Goal: Task Accomplishment & Management: Manage account settings

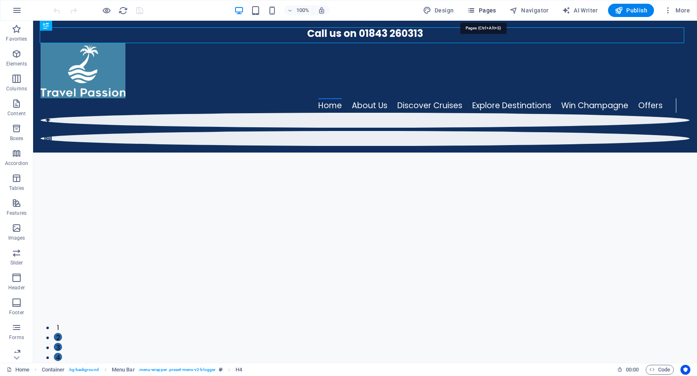
click at [487, 11] on span "Pages" at bounding box center [481, 10] width 29 height 8
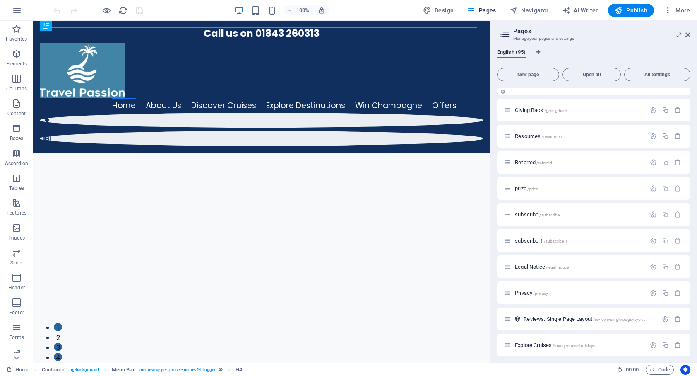
scroll to position [122, 0]
click at [529, 238] on span "subscribe 1 /subscribe-1" at bounding box center [541, 238] width 53 height 6
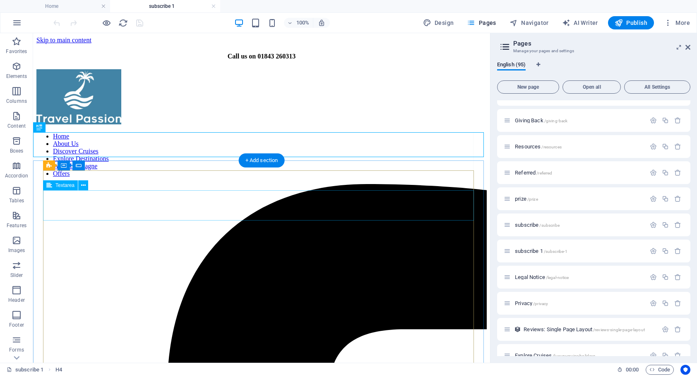
scroll to position [0, 0]
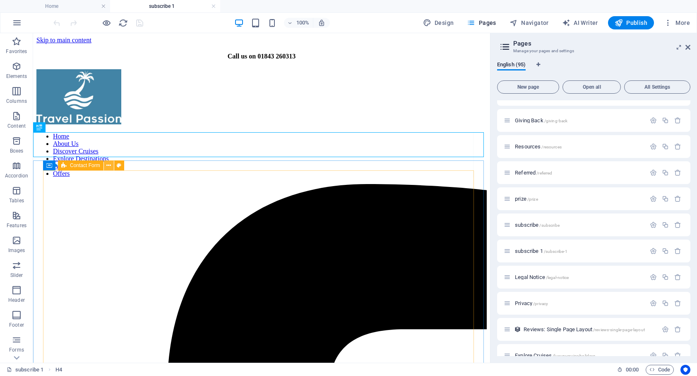
click at [109, 167] on icon at bounding box center [108, 165] width 5 height 9
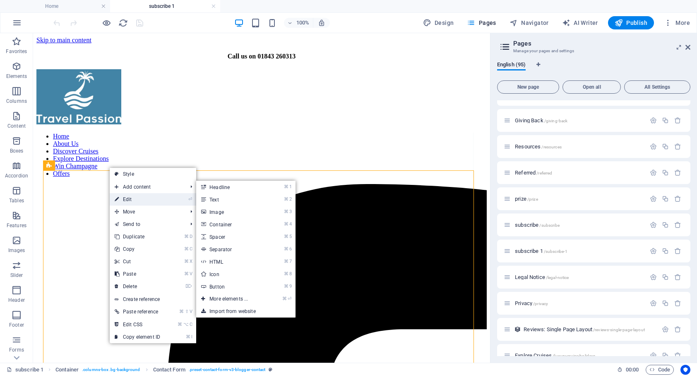
click at [134, 197] on link "⏎ Edit" at bounding box center [137, 199] width 55 height 12
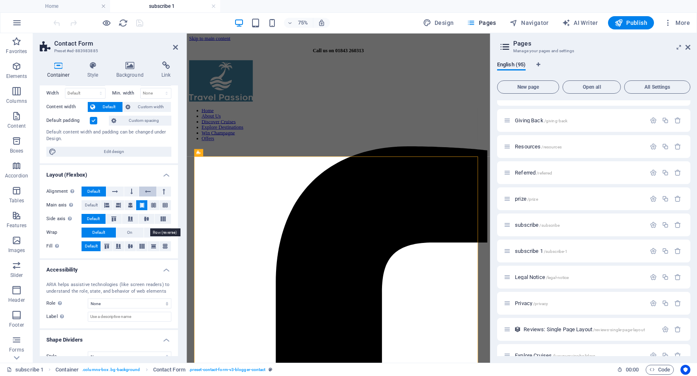
scroll to position [44, 0]
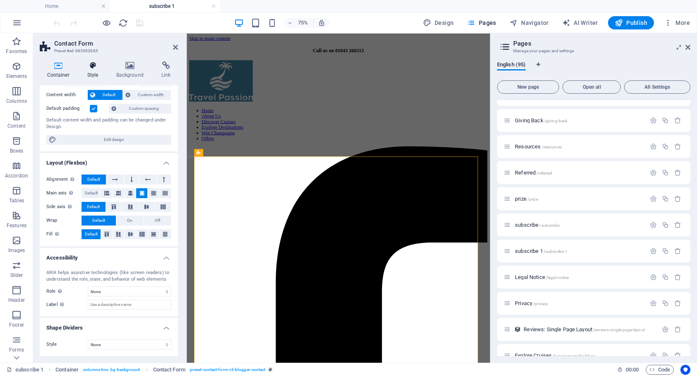
click at [89, 67] on icon at bounding box center [93, 65] width 26 height 8
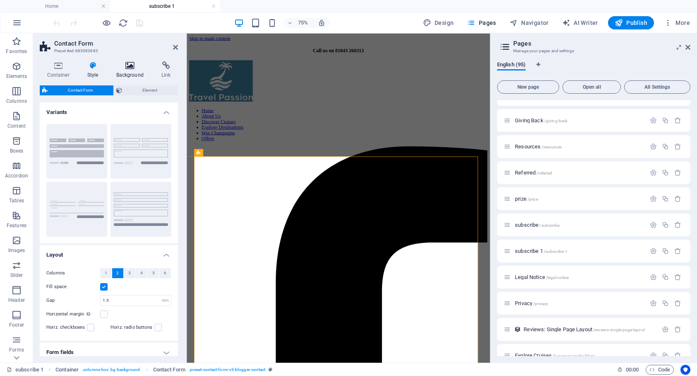
click at [131, 67] on icon at bounding box center [130, 65] width 42 height 8
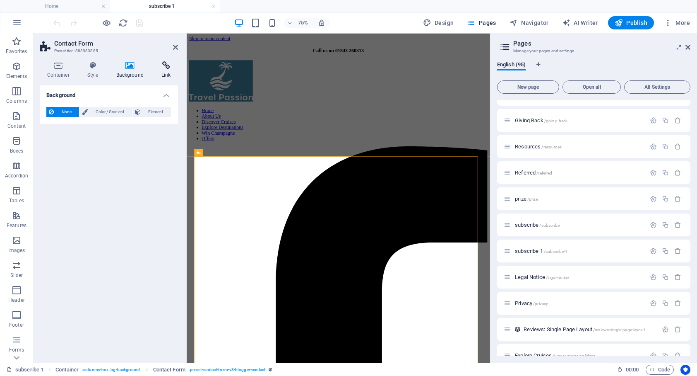
click at [163, 65] on icon at bounding box center [166, 65] width 24 height 8
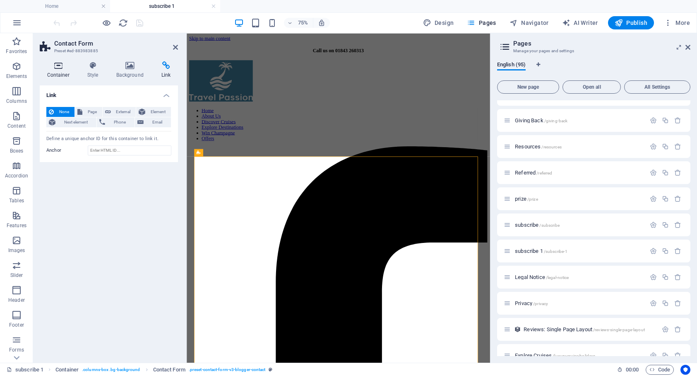
click at [54, 63] on icon at bounding box center [58, 65] width 37 height 8
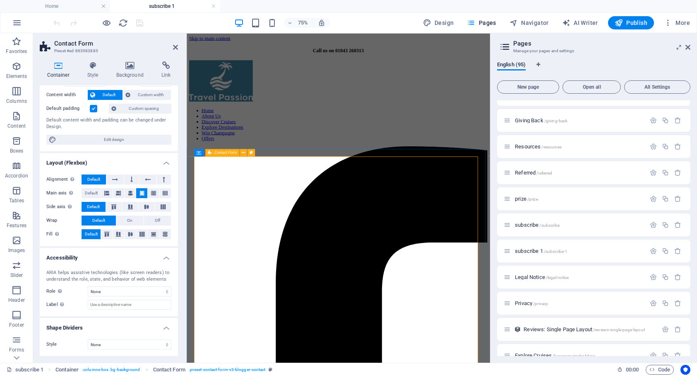
click at [208, 155] on icon at bounding box center [210, 152] width 4 height 7
click at [178, 49] on aside "Contact Form Preset #ed-883983885 Container Style Background Link Size Height D…" at bounding box center [110, 197] width 154 height 329
click at [175, 48] on icon at bounding box center [175, 47] width 5 height 7
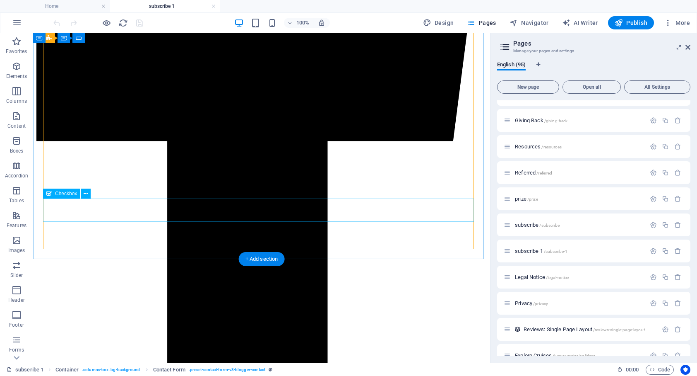
scroll to position [430, 0]
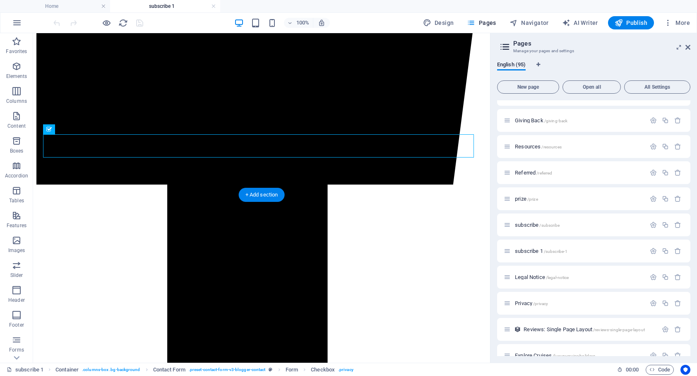
scroll to position [477, 0]
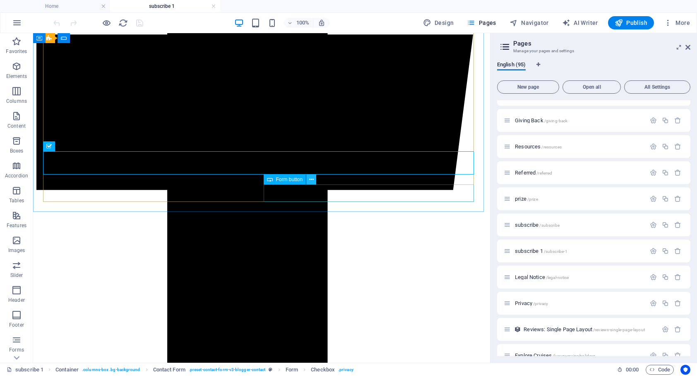
click at [310, 180] on icon at bounding box center [311, 179] width 5 height 9
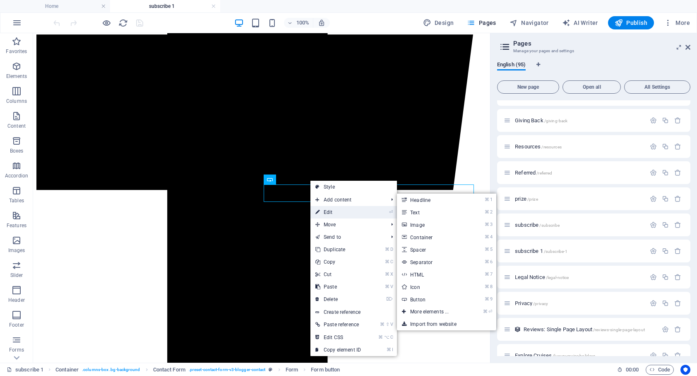
click at [330, 209] on link "⏎ Edit" at bounding box center [338, 212] width 55 height 12
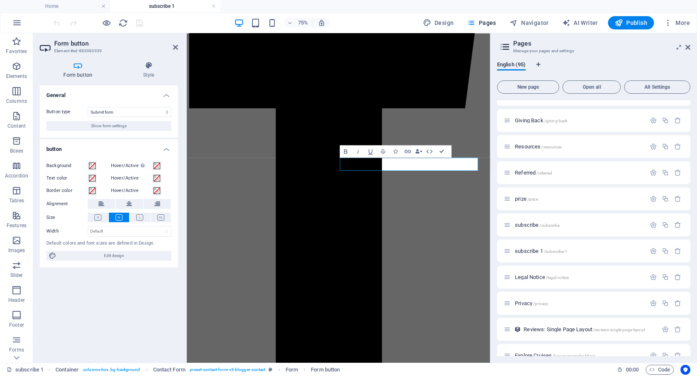
scroll to position [489, 0]
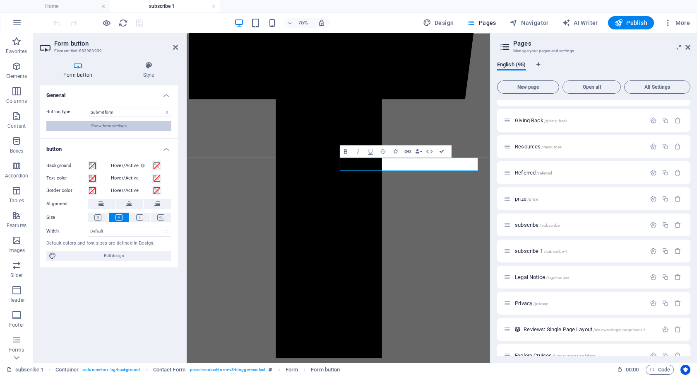
click at [119, 124] on span "Show form settings" at bounding box center [109, 126] width 36 height 10
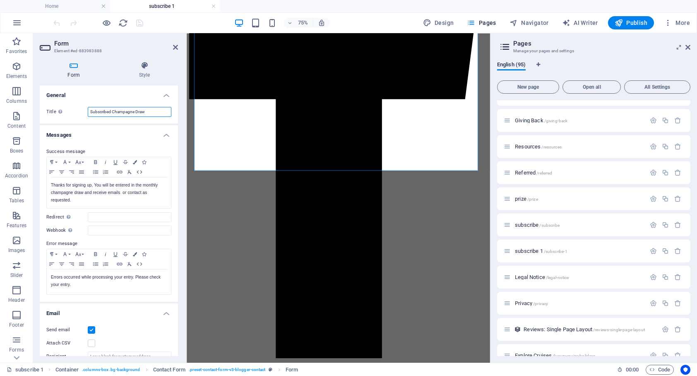
drag, startPoint x: 147, startPoint y: 113, endPoint x: 112, endPoint y: 110, distance: 35.3
click at [112, 110] on input "Subscribed Champagne Draw" at bounding box center [130, 112] width 84 height 10
click at [111, 111] on input "Subscribed Champagne Draw" at bounding box center [130, 112] width 84 height 10
drag, startPoint x: 145, startPoint y: 111, endPoint x: 66, endPoint y: 109, distance: 79.1
click at [66, 109] on div "Title Define a name for the form. Subscribed Champagne Draw" at bounding box center [108, 112] width 125 height 10
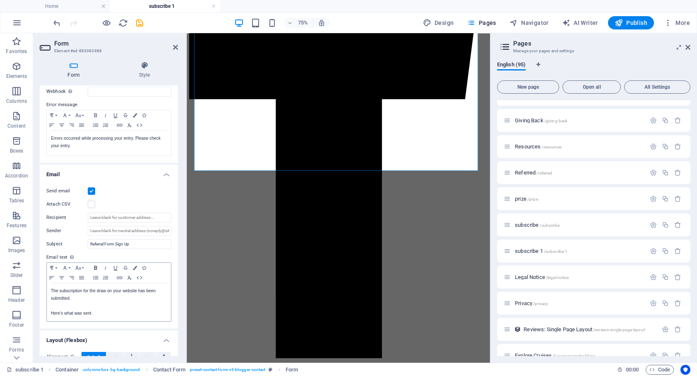
scroll to position [168, 0]
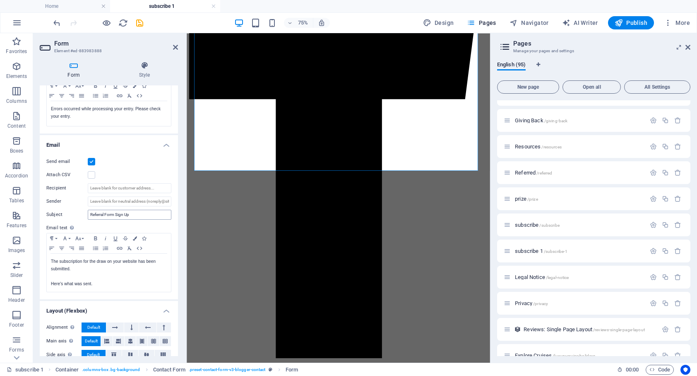
type input "Preferences Subscribe & Draw Entry"
drag, startPoint x: 105, startPoint y: 214, endPoint x: 71, endPoint y: 211, distance: 34.1
click at [71, 211] on div "Subject Referral Form Sign Up" at bounding box center [108, 215] width 125 height 10
type input "Subscribe Preferences Form Sign Up"
drag, startPoint x: 83, startPoint y: 262, endPoint x: 62, endPoint y: 259, distance: 21.7
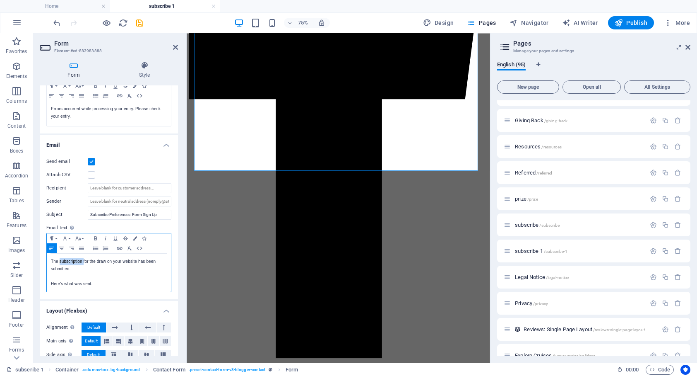
click at [59, 260] on p "The subscription for the draw on your website has been submitted." at bounding box center [109, 265] width 116 height 15
drag, startPoint x: 93, startPoint y: 261, endPoint x: 81, endPoint y: 262, distance: 12.0
click at [80, 262] on p "The preferencesfor the draw on your website has been submitted." at bounding box center [109, 265] width 116 height 15
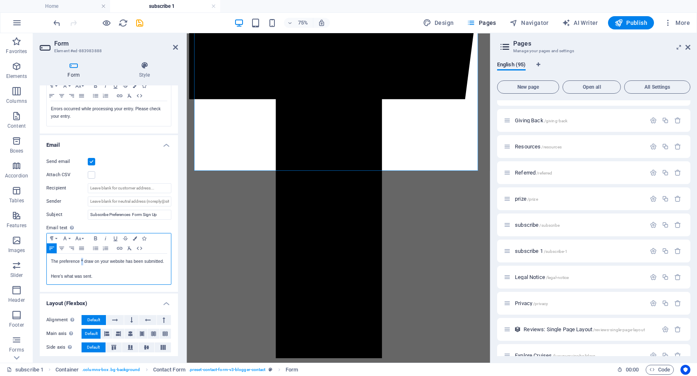
click at [81, 262] on p "The preference ^ draw on your website has been submitted." at bounding box center [109, 261] width 116 height 7
click at [59, 262] on p "The preference & draw on your website has been submitted." at bounding box center [109, 261] width 116 height 7
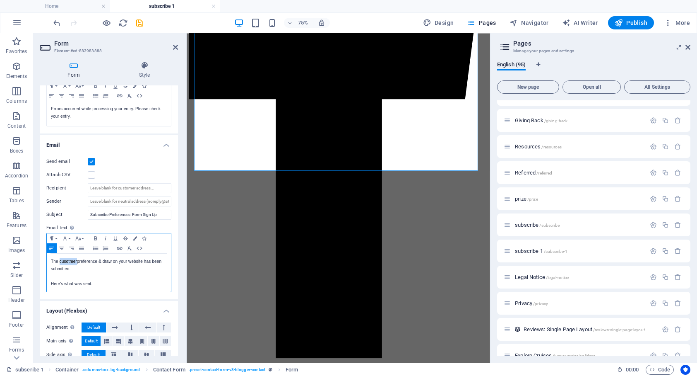
drag, startPoint x: 77, startPoint y: 262, endPoint x: 59, endPoint y: 261, distance: 17.8
click at [59, 261] on p "The cusotmer preference & draw on your website has been submitted." at bounding box center [109, 265] width 116 height 15
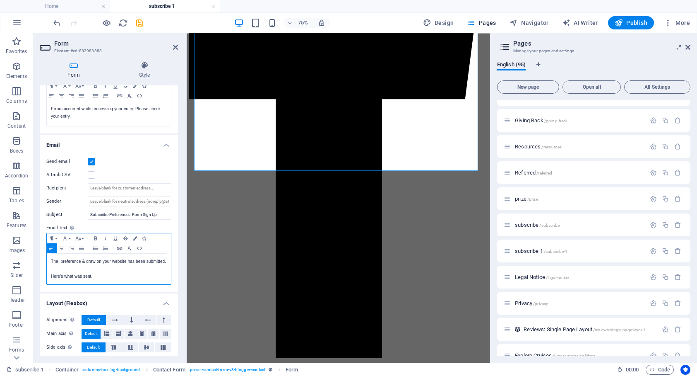
click at [92, 272] on p at bounding box center [109, 268] width 116 height 7
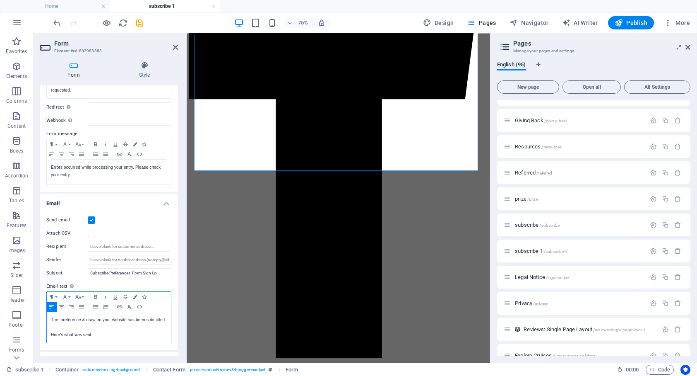
scroll to position [37, 0]
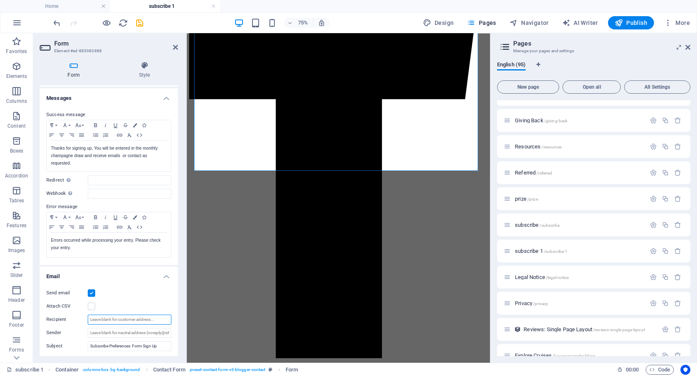
click at [95, 320] on input "Recipient" at bounding box center [130, 319] width 84 height 10
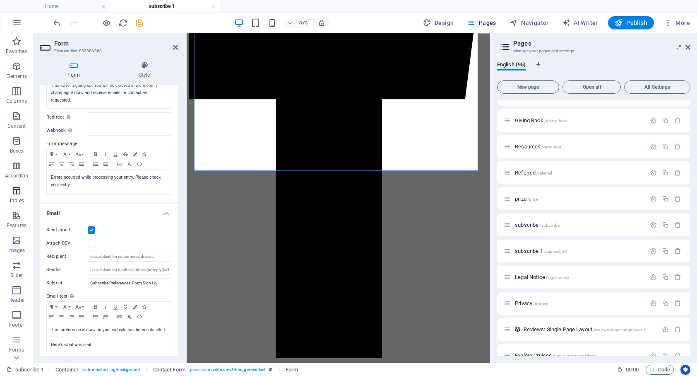
scroll to position [126, 0]
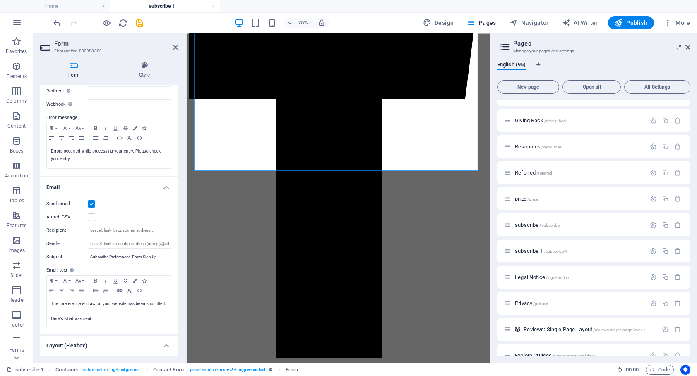
click at [121, 230] on input "Recipient" at bounding box center [130, 230] width 84 height 10
type input "[PERSON_NAME][EMAIL_ADDRESS][DOMAIN_NAME]"
click at [114, 243] on input "Sender" at bounding box center [130, 244] width 84 height 10
type input "[EMAIL_ADDRESS][DOMAIN_NAME]"
click at [110, 257] on input "Subscribe Preferences Form Sign Up" at bounding box center [130, 257] width 84 height 10
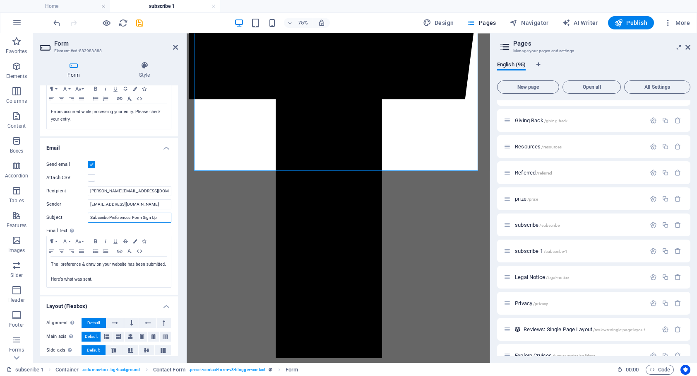
scroll to position [168, 0]
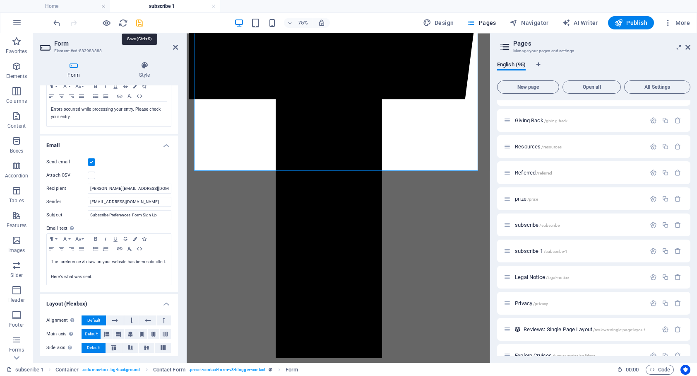
click at [139, 22] on icon "save" at bounding box center [140, 23] width 10 height 10
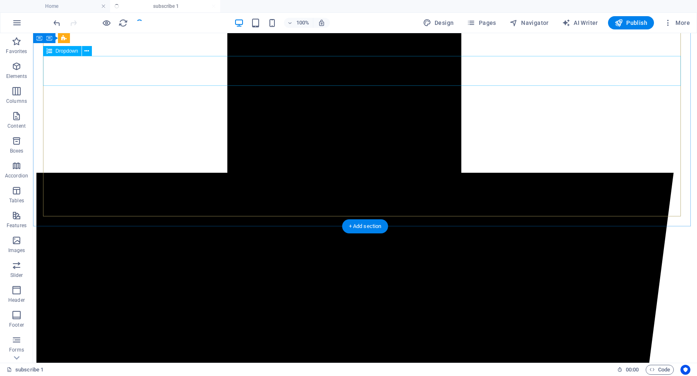
scroll to position [448, 0]
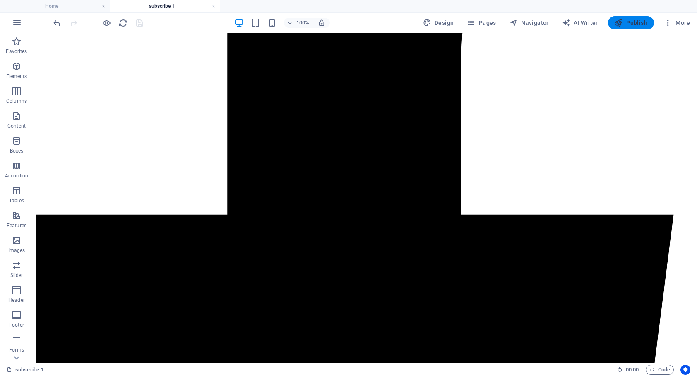
click at [637, 24] on span "Publish" at bounding box center [631, 23] width 33 height 8
